Goal: Task Accomplishment & Management: Complete application form

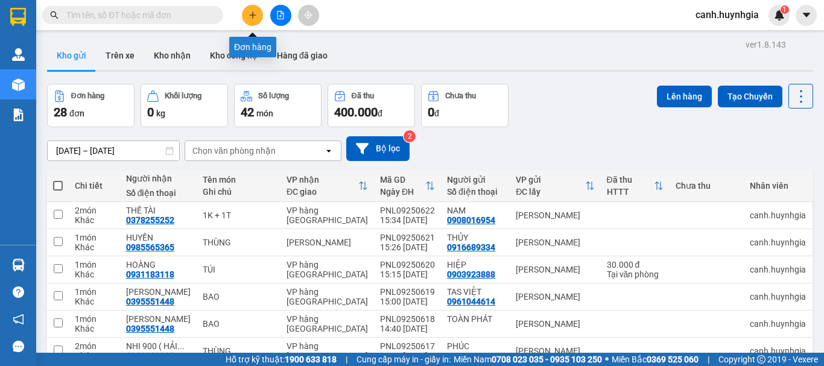
click at [251, 19] on button at bounding box center [252, 15] width 21 height 21
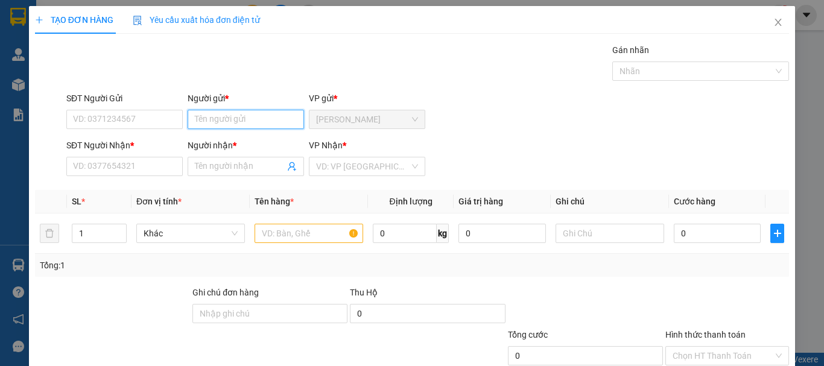
click at [232, 121] on input "Người gửi *" at bounding box center [246, 119] width 116 height 19
click at [775, 20] on icon "close" at bounding box center [778, 22] width 7 height 7
